Goal: Task Accomplishment & Management: Manage account settings

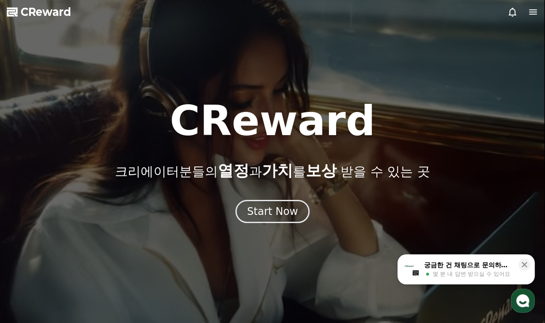
click at [534, 15] on icon at bounding box center [533, 11] width 8 height 5
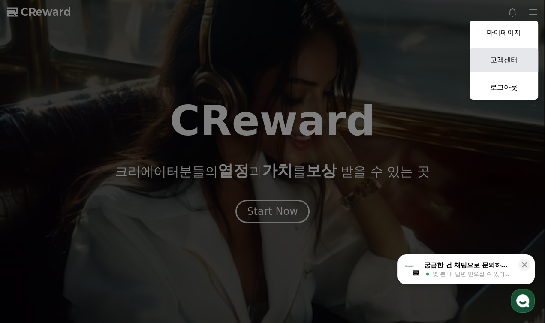
click at [509, 63] on link "고객센터" at bounding box center [504, 60] width 69 height 24
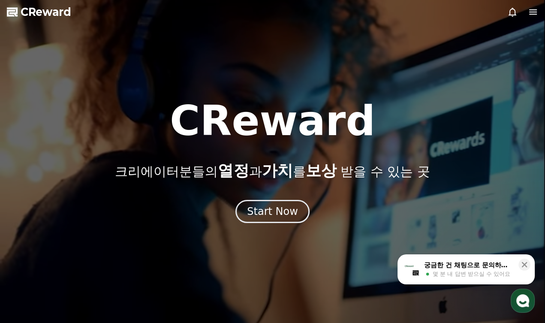
click at [525, 15] on div at bounding box center [522, 12] width 31 height 10
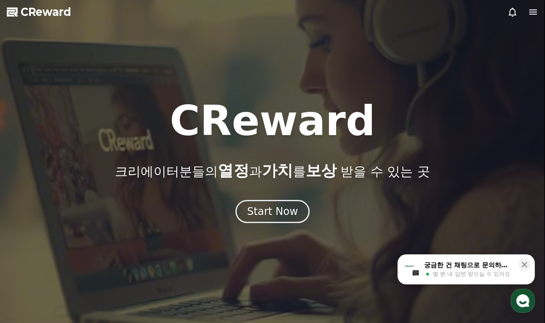
click at [529, 15] on icon at bounding box center [533, 11] width 8 height 5
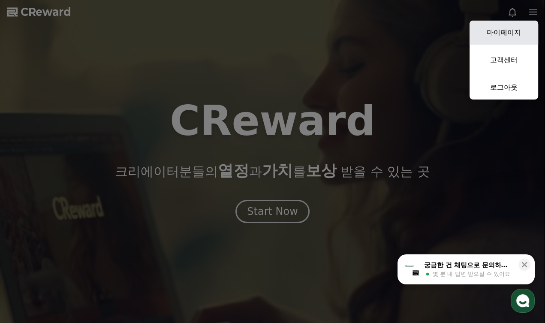
click at [502, 45] on link "마이페이지" at bounding box center [504, 33] width 69 height 24
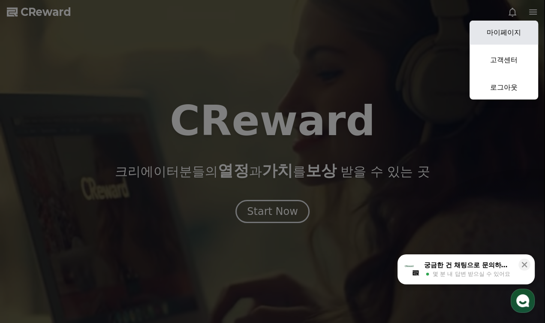
select select "**********"
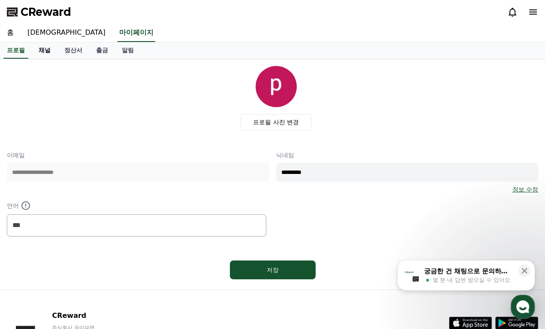
click at [54, 59] on link "채널" at bounding box center [45, 50] width 26 height 16
